Goal: Task Accomplishment & Management: Complete application form

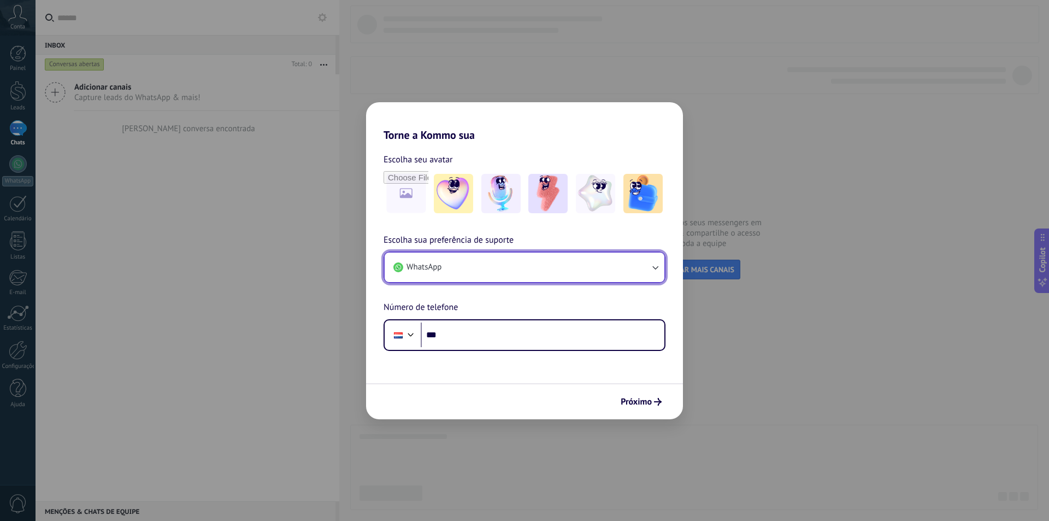
click at [438, 263] on span "WhatsApp" at bounding box center [423, 267] width 35 height 11
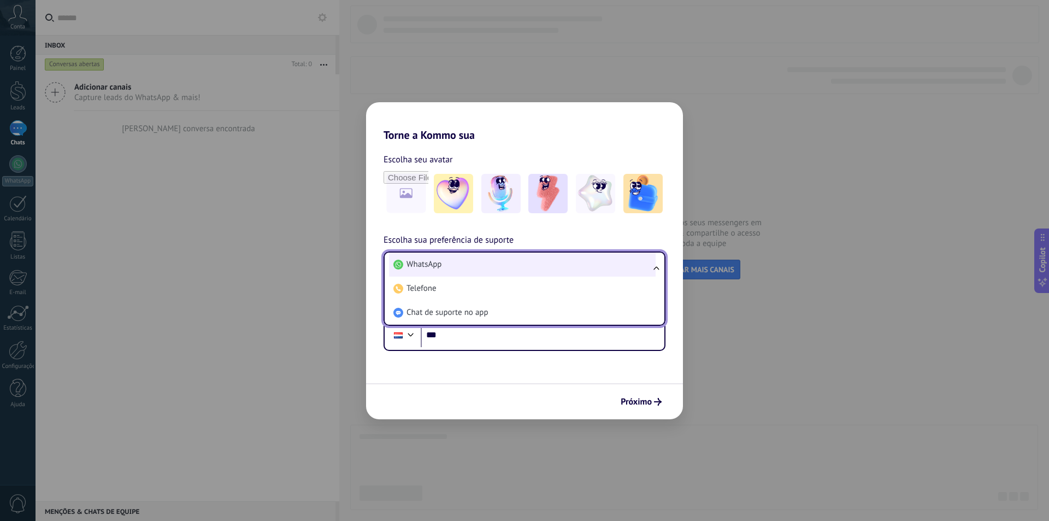
click at [438, 263] on span "WhatsApp" at bounding box center [423, 264] width 35 height 11
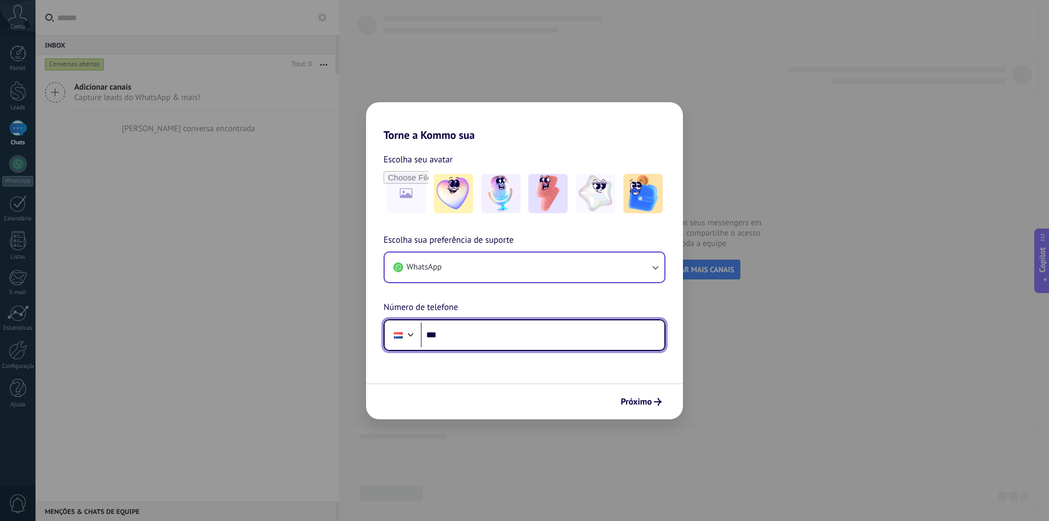
click at [410, 338] on div at bounding box center [410, 333] width 13 height 13
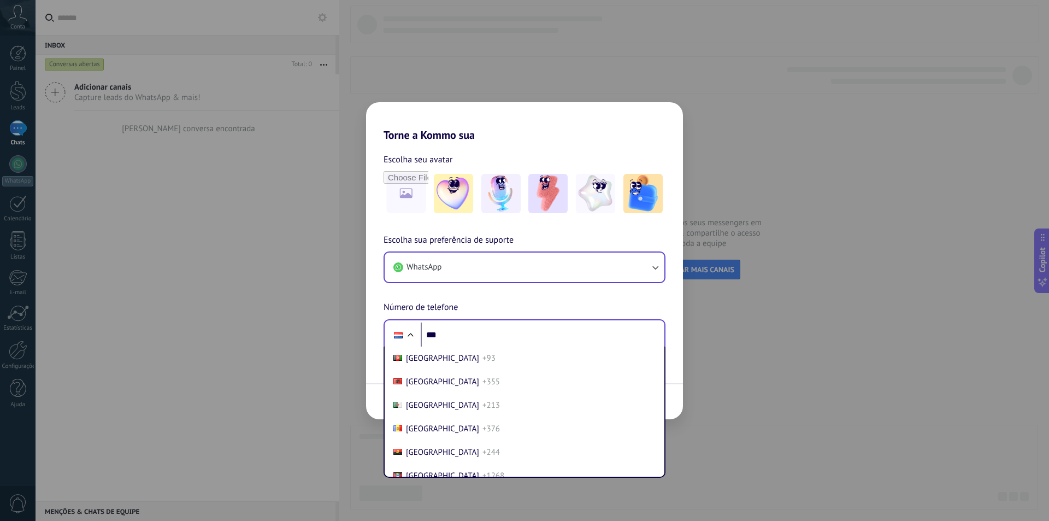
scroll to position [3016, 0]
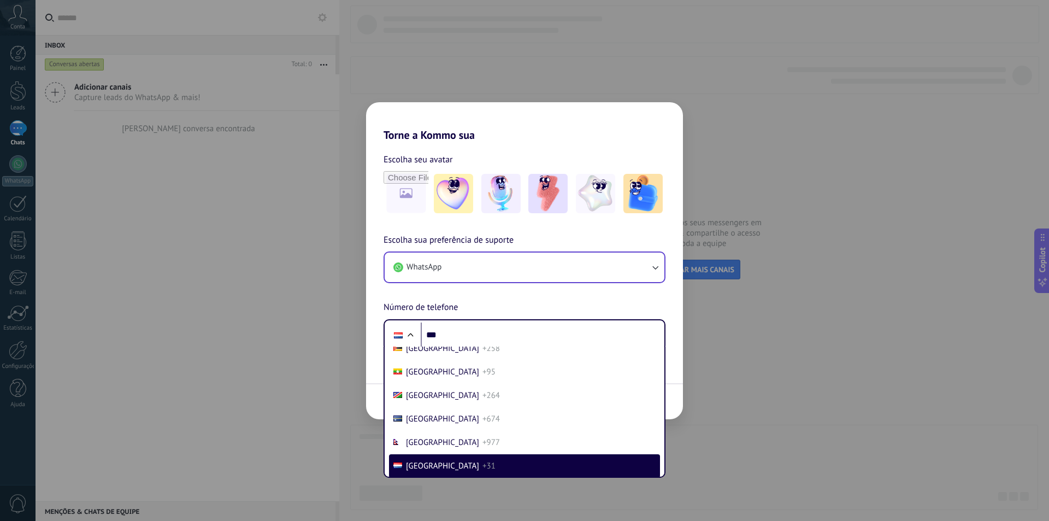
click at [769, 247] on div "Torne a Kommo [GEOGRAPHIC_DATA] Escolha seu avatar Escolha sua preferência de s…" at bounding box center [524, 260] width 1049 height 521
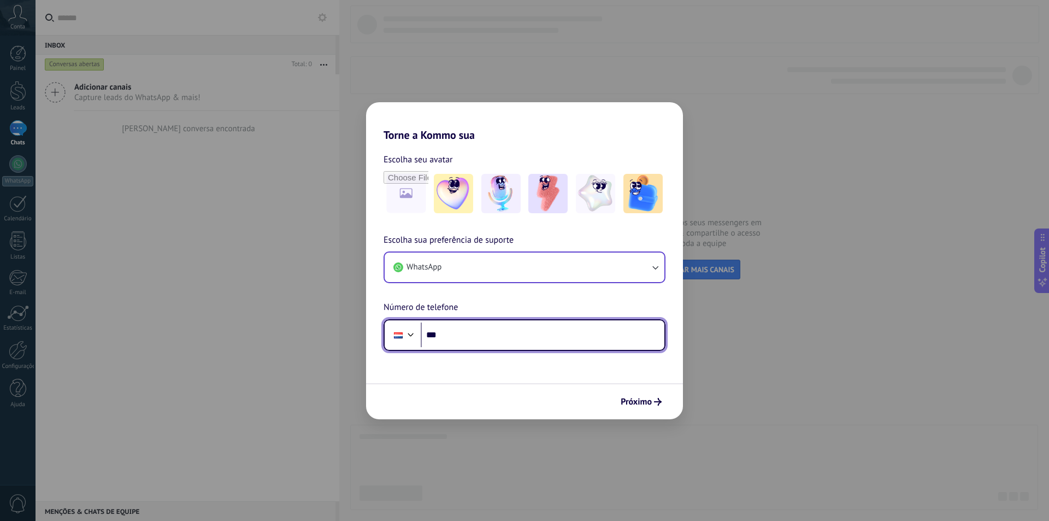
click at [577, 325] on input "***" at bounding box center [543, 334] width 244 height 25
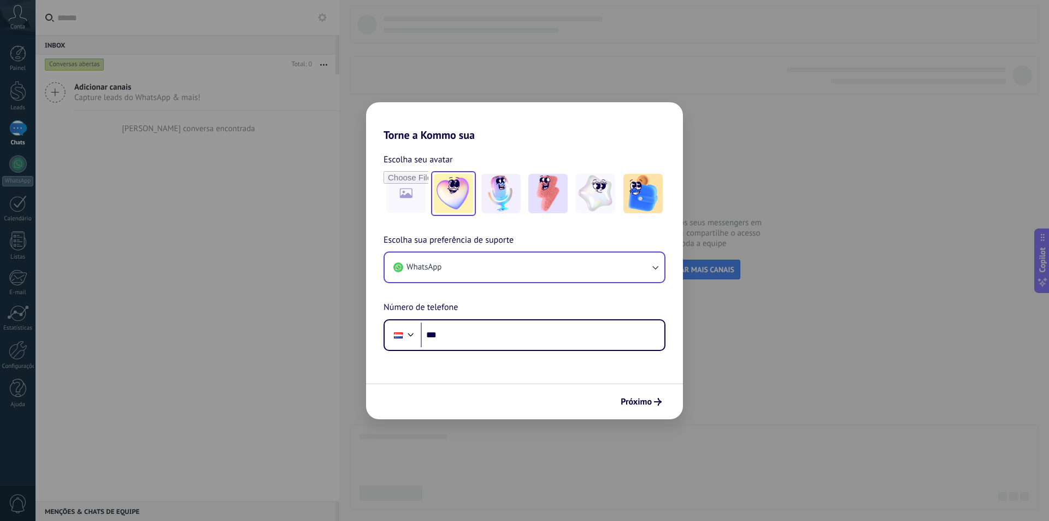
click at [449, 192] on img at bounding box center [453, 193] width 39 height 39
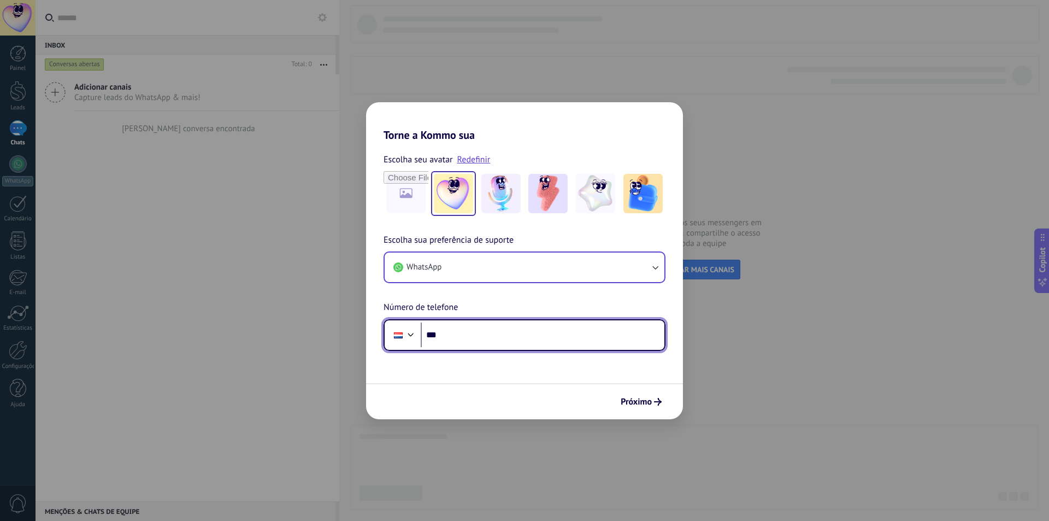
click at [648, 324] on input "***" at bounding box center [543, 334] width 244 height 25
click at [410, 334] on div at bounding box center [410, 333] width 13 height 13
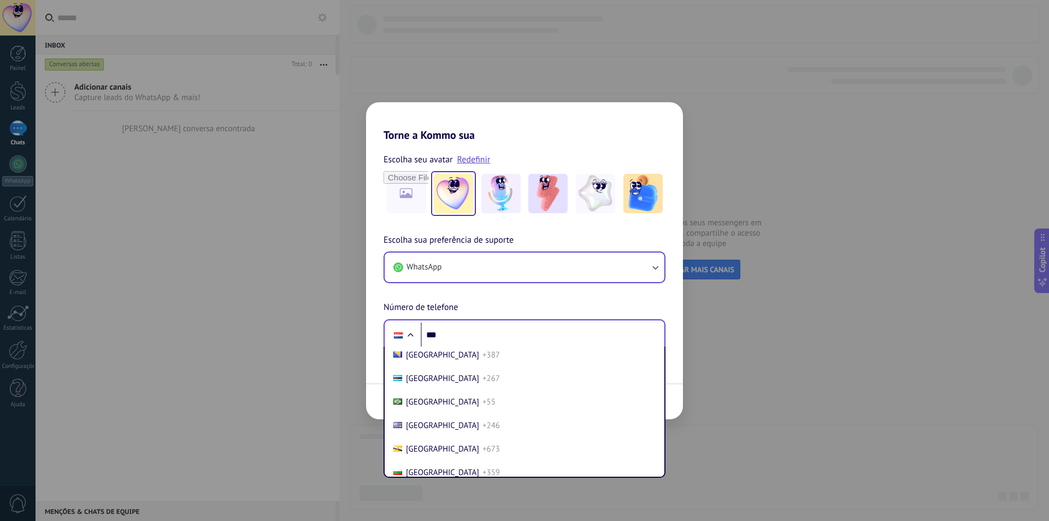
scroll to position [519, 0]
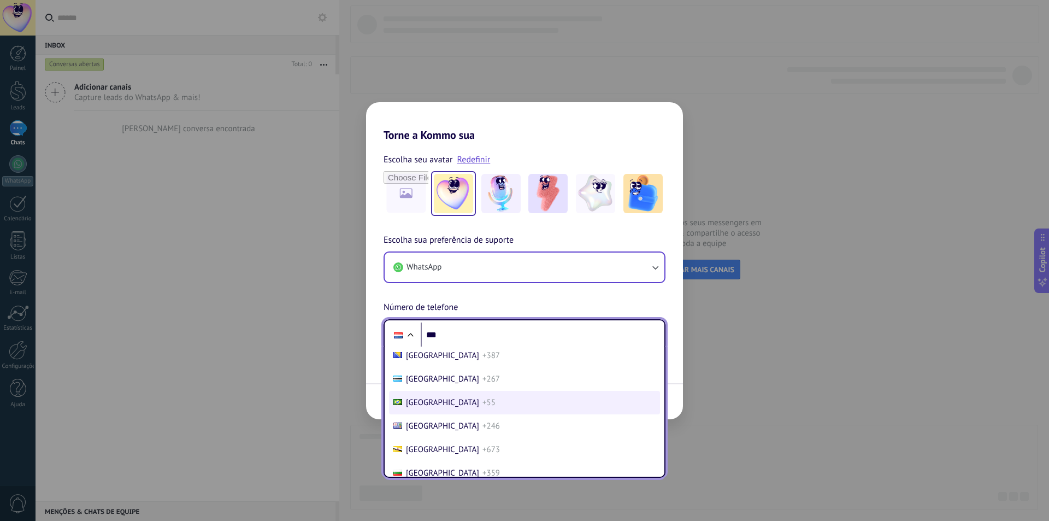
click at [461, 407] on li "[GEOGRAPHIC_DATA] +55" at bounding box center [524, 402] width 271 height 23
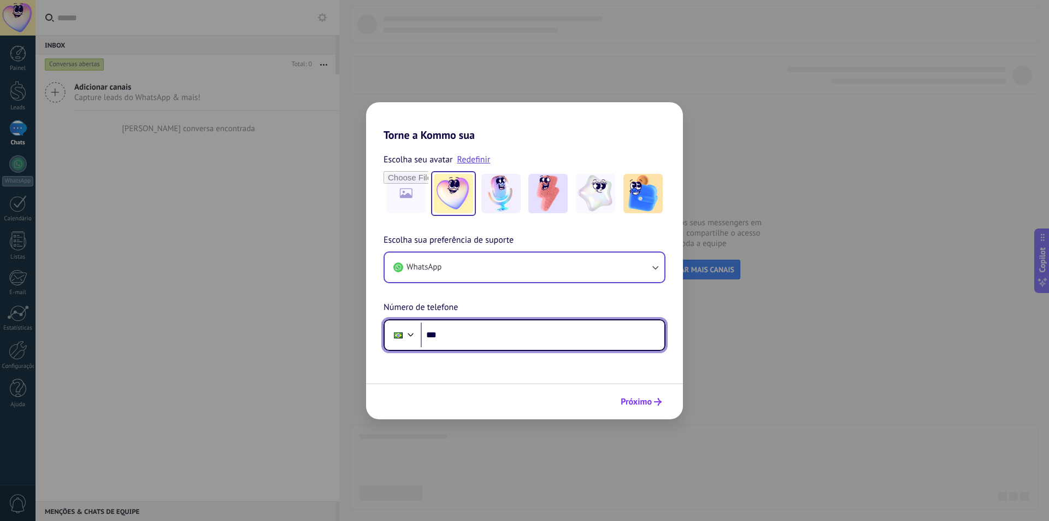
click at [643, 404] on span "Próximo" at bounding box center [636, 402] width 31 height 8
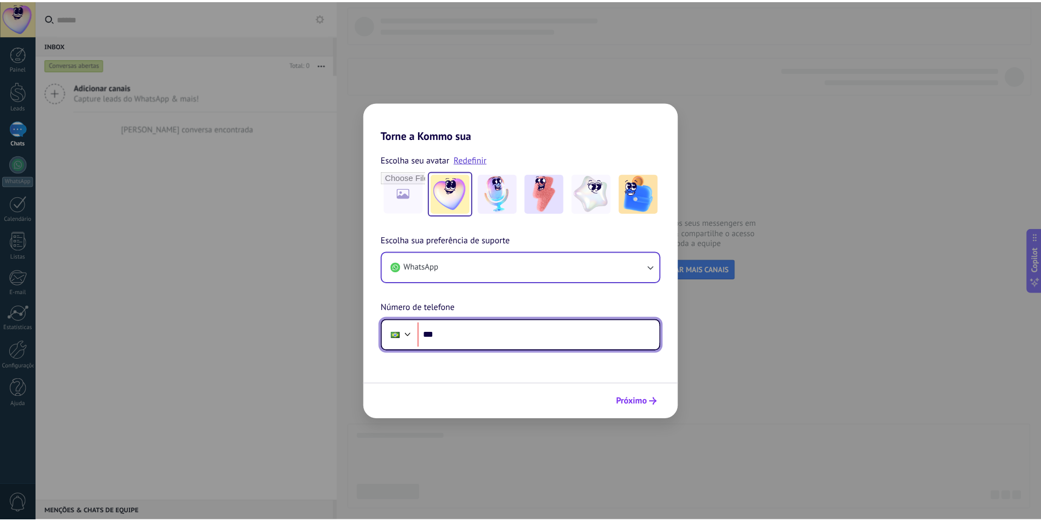
scroll to position [0, 0]
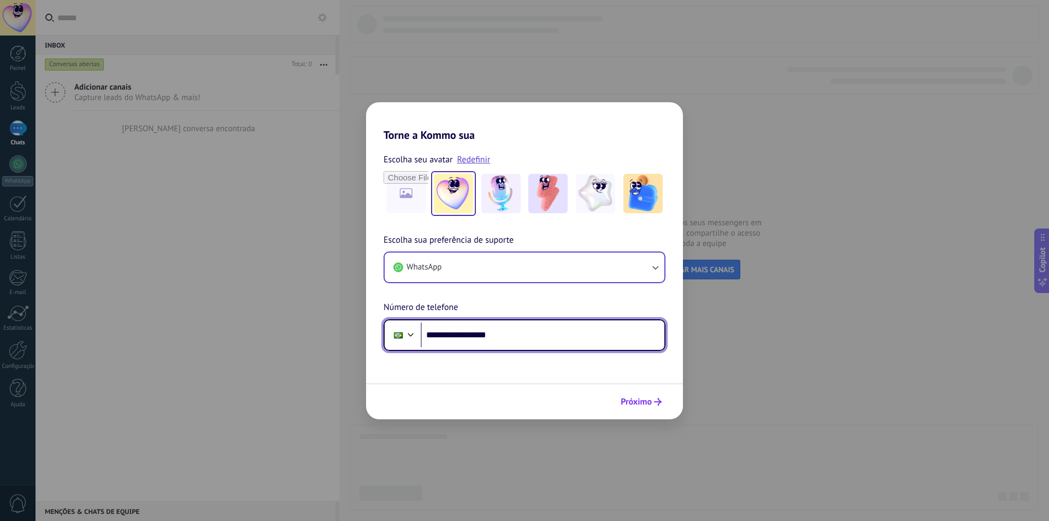
type input "**********"
click at [639, 398] on span "Próximo" at bounding box center [636, 402] width 31 height 8
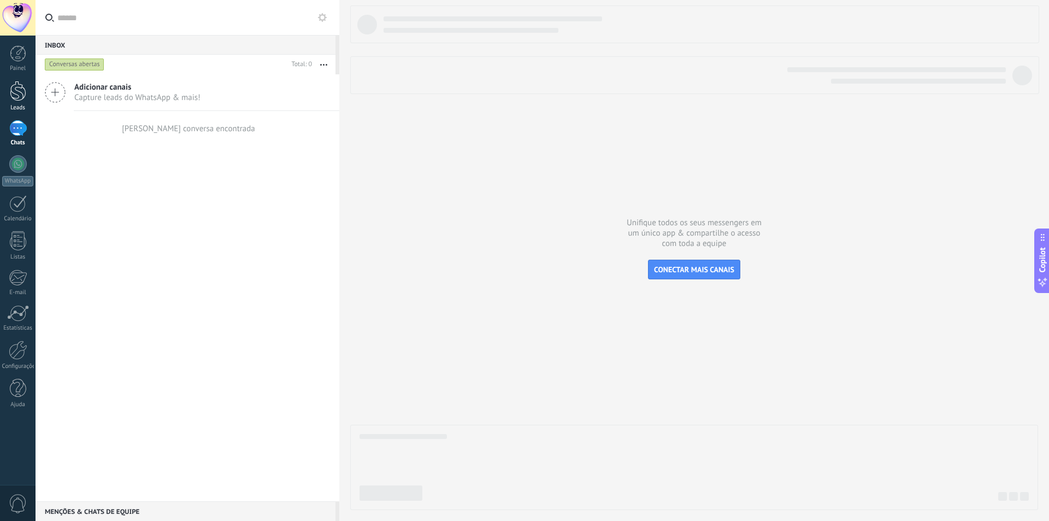
click at [18, 92] on div at bounding box center [18, 91] width 16 height 20
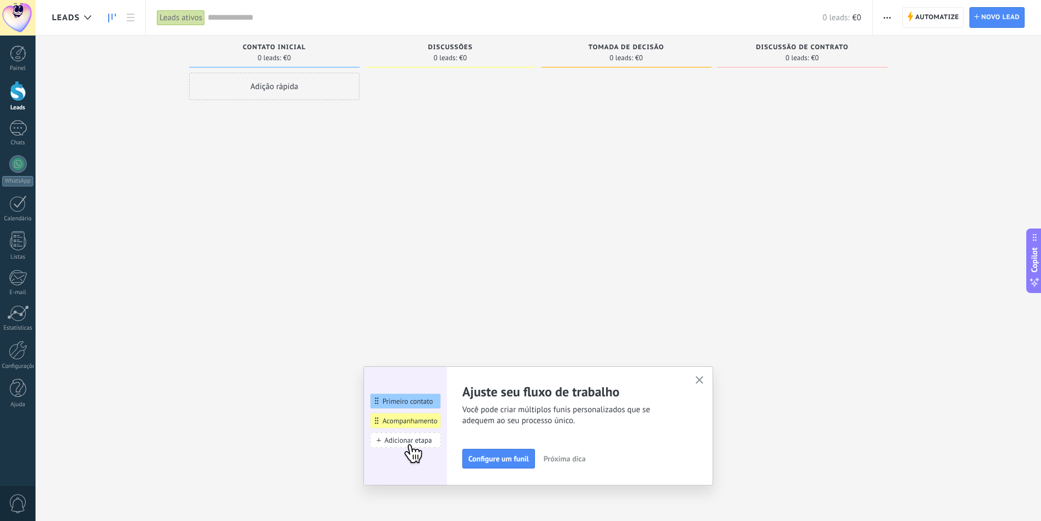
click at [704, 383] on use "button" at bounding box center [699, 380] width 8 height 8
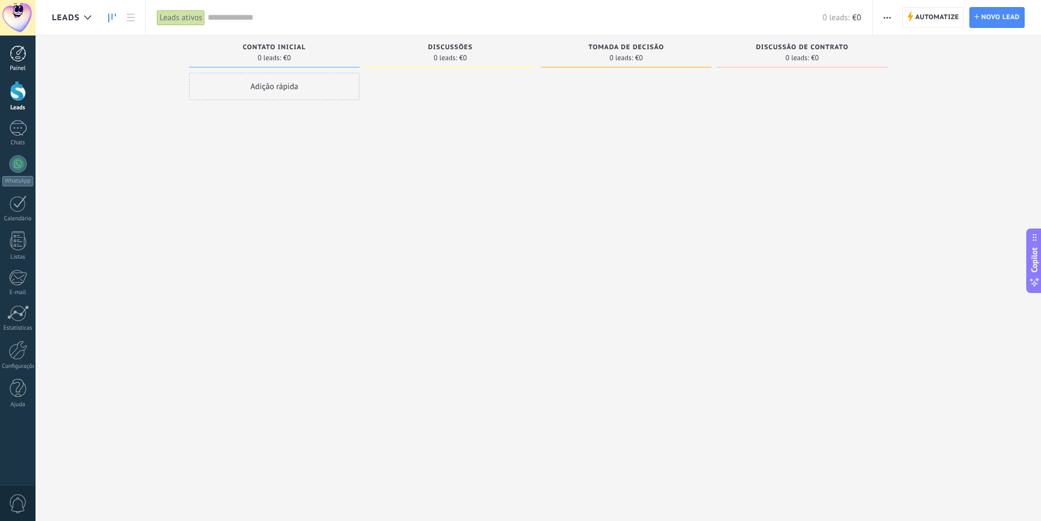
click at [25, 57] on div at bounding box center [18, 53] width 16 height 16
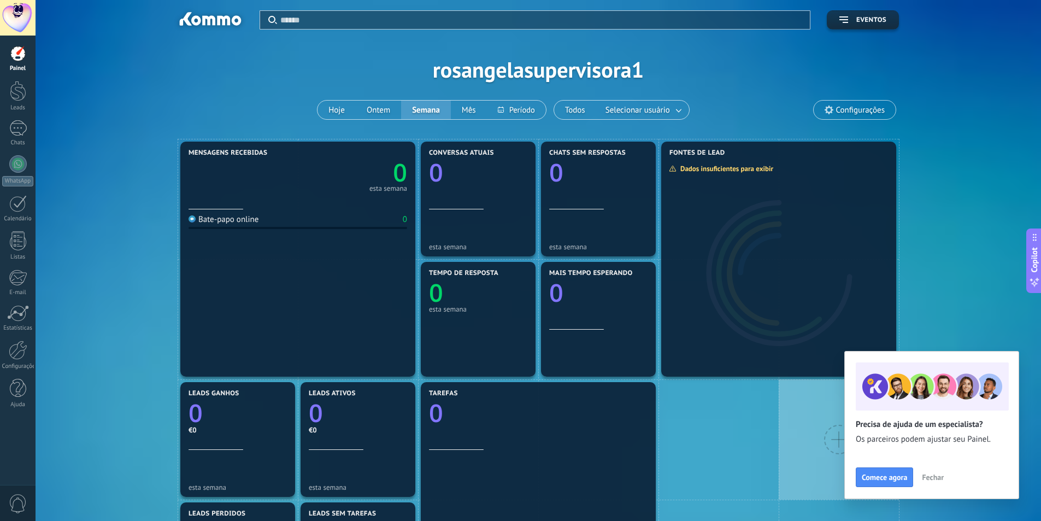
click at [929, 478] on span "Fechar" at bounding box center [932, 477] width 22 height 8
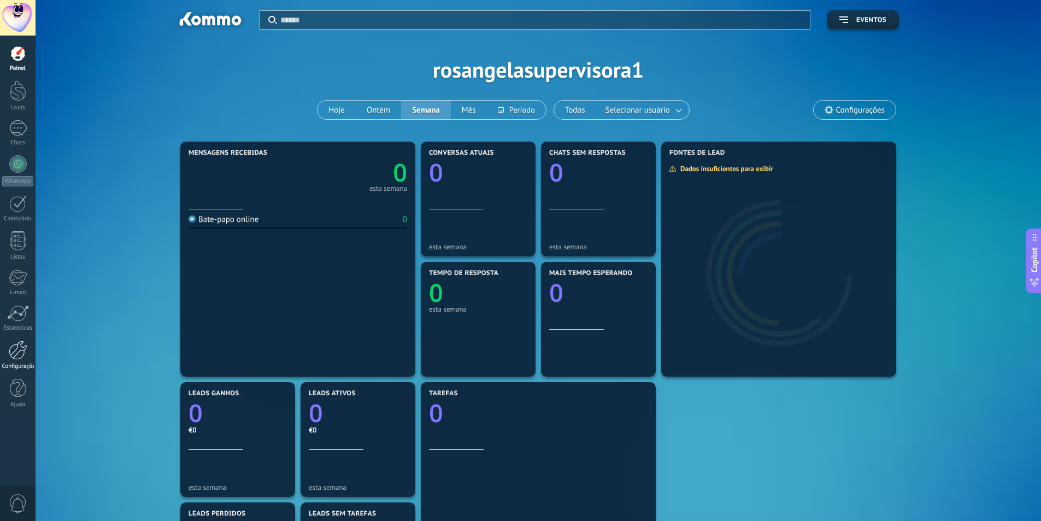
click at [13, 363] on div "Configurações" at bounding box center [18, 366] width 32 height 7
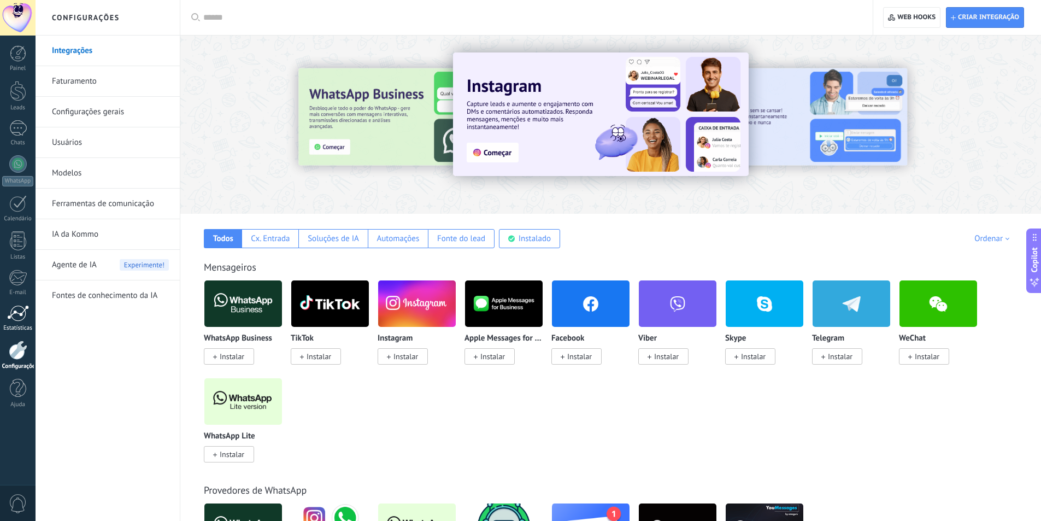
click at [9, 311] on div at bounding box center [18, 313] width 22 height 16
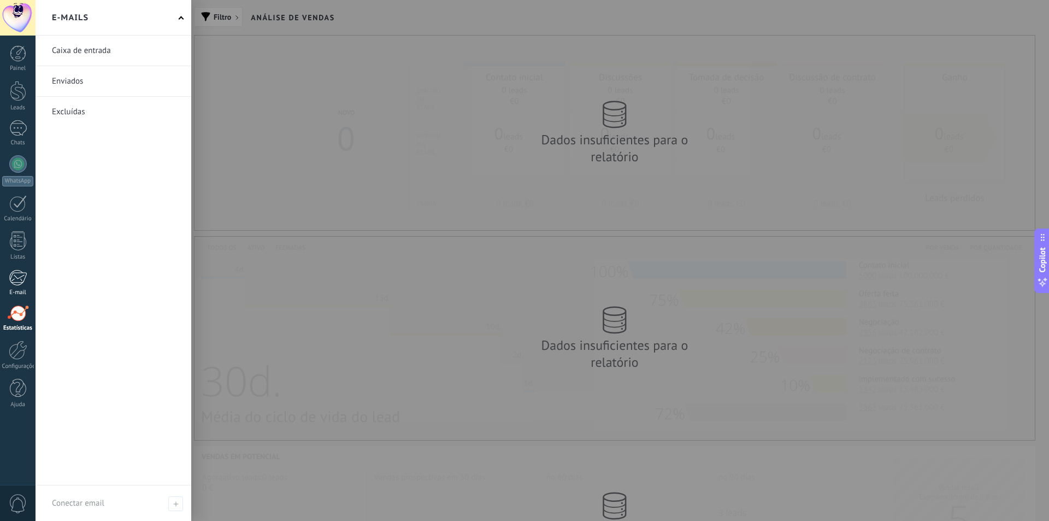
click at [14, 282] on div at bounding box center [18, 277] width 18 height 16
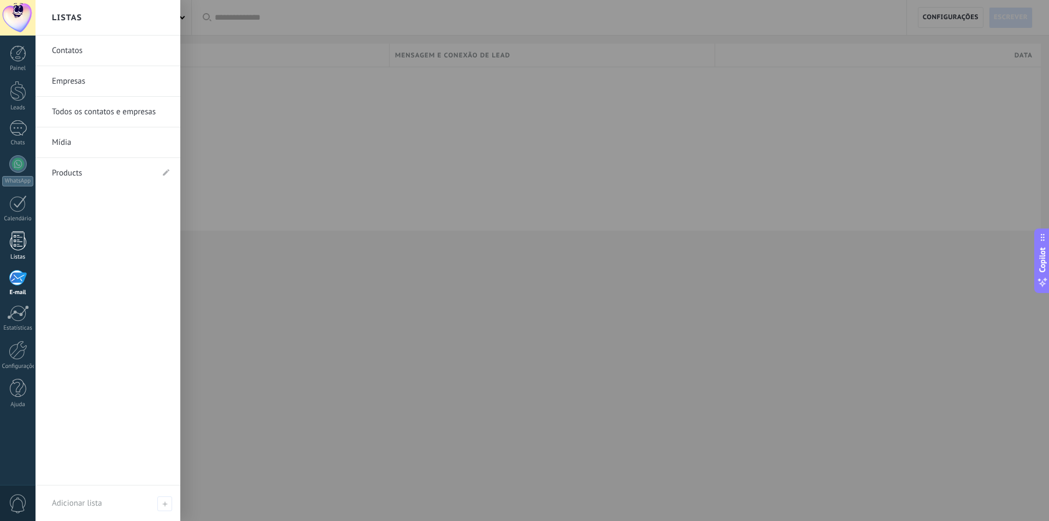
click at [8, 244] on link "Listas" at bounding box center [18, 245] width 36 height 29
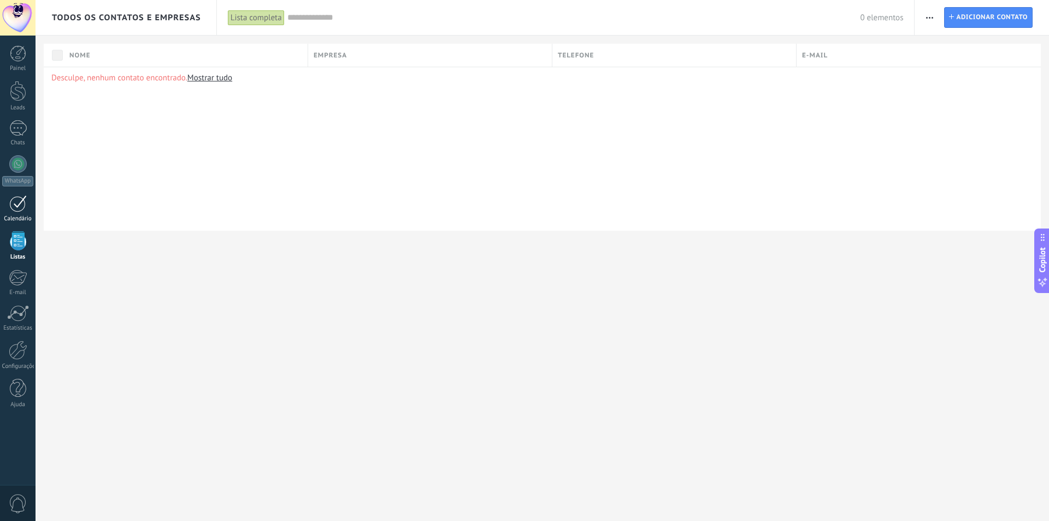
click at [16, 205] on div at bounding box center [17, 203] width 17 height 17
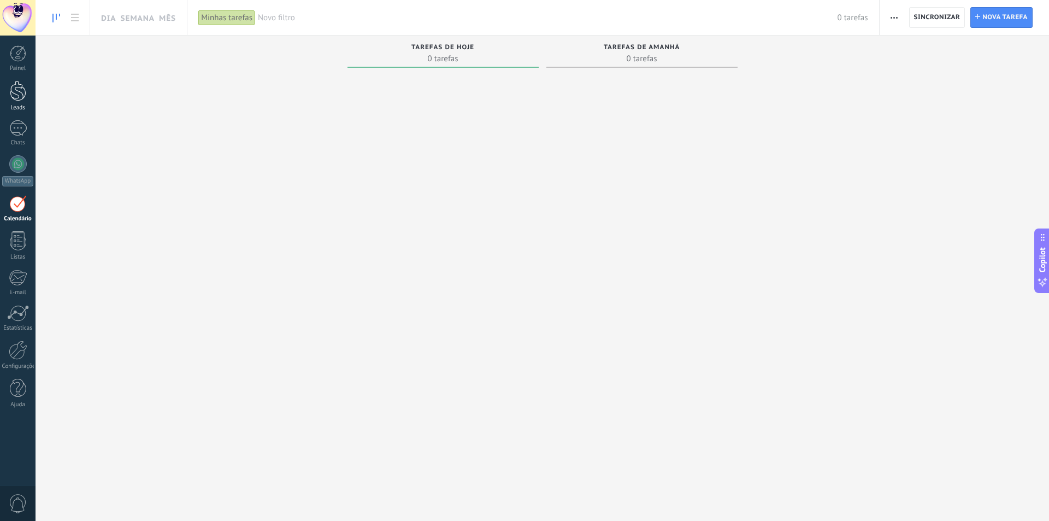
click at [15, 93] on div at bounding box center [18, 91] width 16 height 20
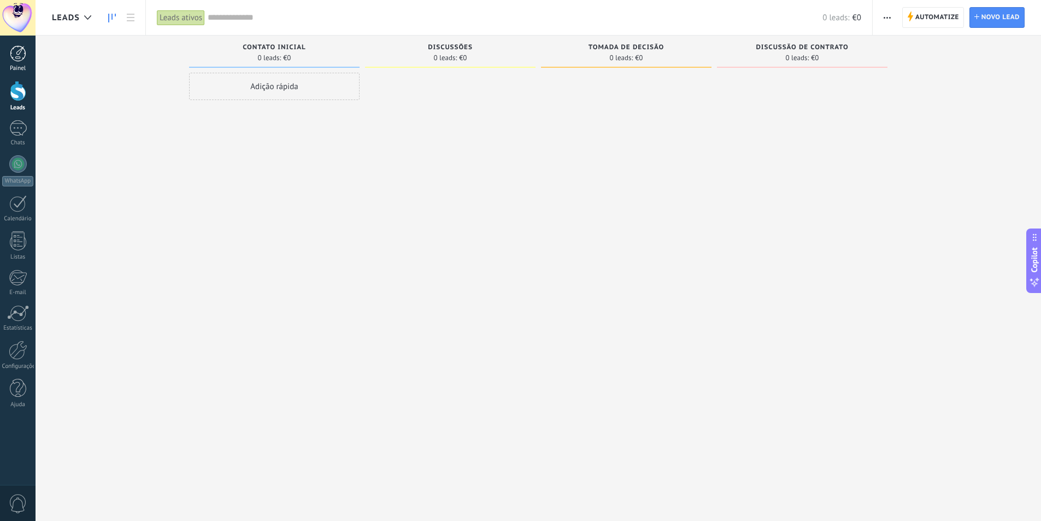
click at [15, 56] on div at bounding box center [18, 53] width 16 height 16
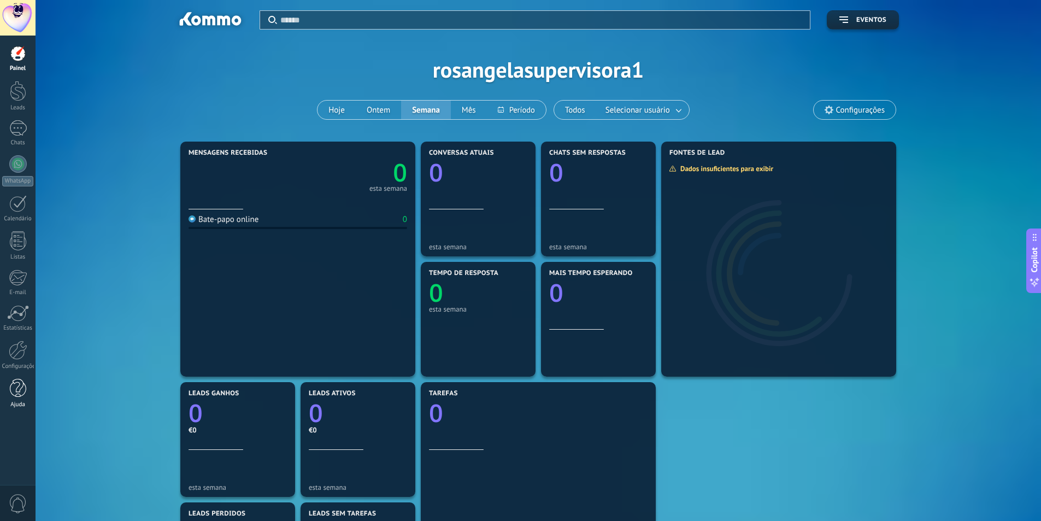
click at [9, 399] on link "Ajuda" at bounding box center [18, 393] width 36 height 29
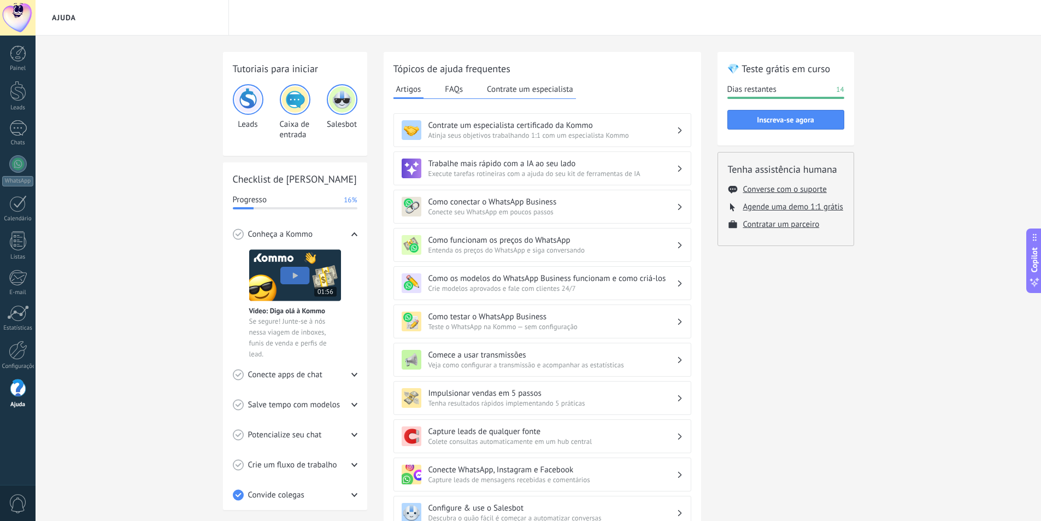
click at [675, 164] on h3 "Trabalhe mais rápido com a IA ao seu lado" at bounding box center [552, 163] width 248 height 10
